Goal: Task Accomplishment & Management: Complete application form

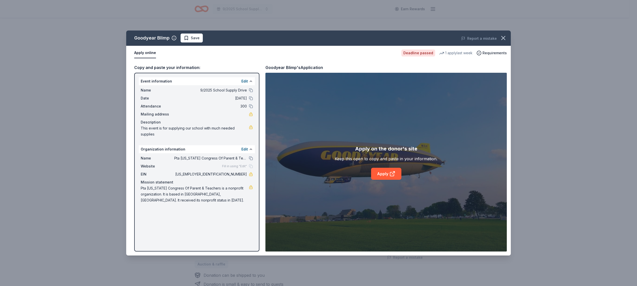
scroll to position [167, 0]
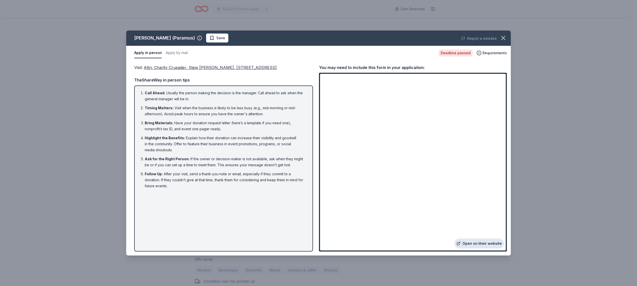
click at [468, 244] on link "Open on their website" at bounding box center [478, 244] width 49 height 10
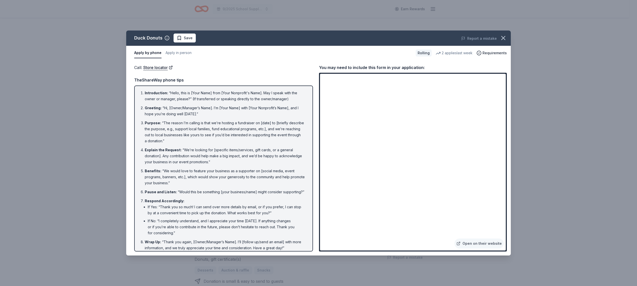
scroll to position [29, 0]
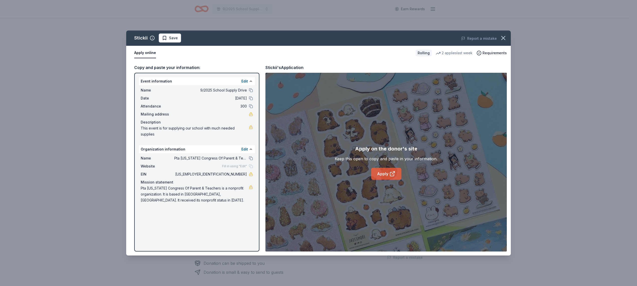
click at [383, 172] on link "Apply" at bounding box center [386, 174] width 30 height 12
